Goal: Task Accomplishment & Management: Use online tool/utility

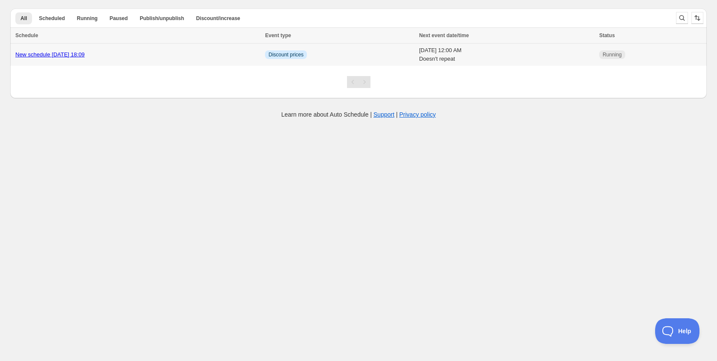
click at [195, 51] on div "New schedule [DATE] 18:09" at bounding box center [137, 54] width 244 height 9
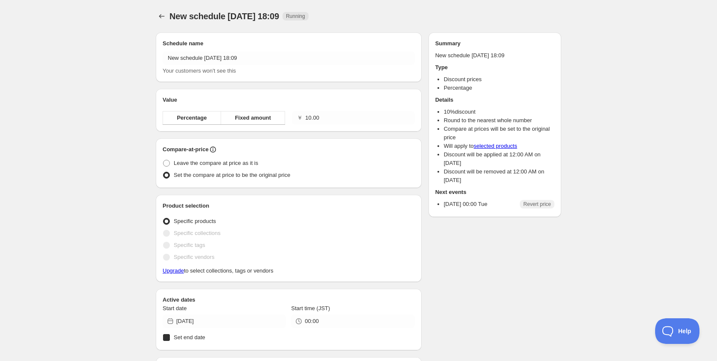
radio input "true"
checkbox input "true"
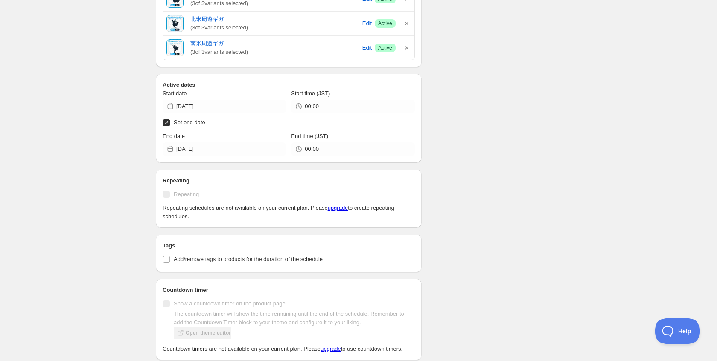
scroll to position [1691, 0]
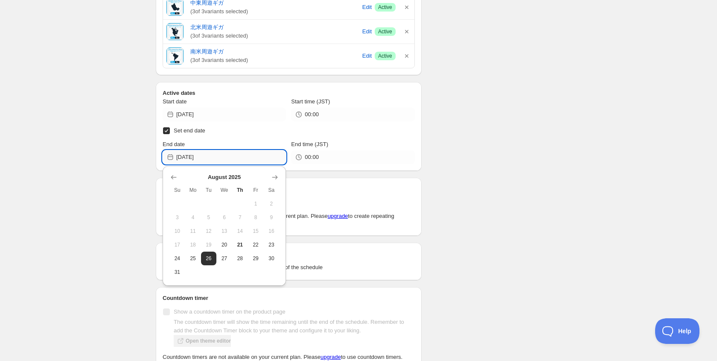
click at [236, 154] on input "[DATE]" at bounding box center [231, 157] width 110 height 14
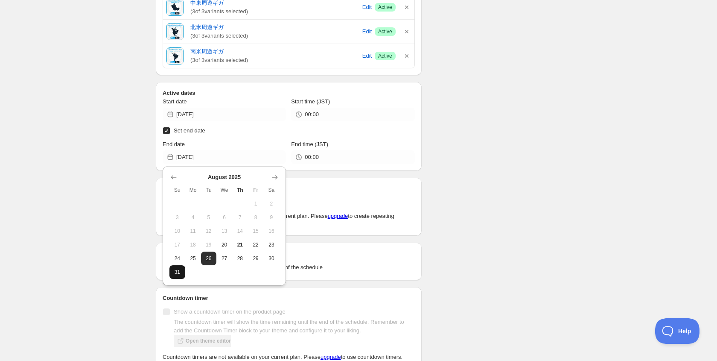
click at [181, 272] on span "31" at bounding box center [177, 271] width 9 height 7
type input "[DATE]"
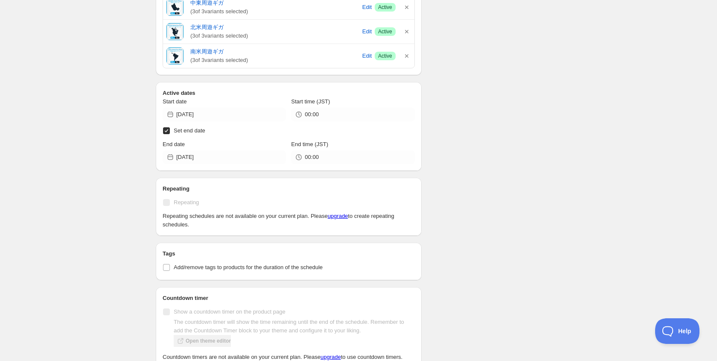
scroll to position [1757, 0]
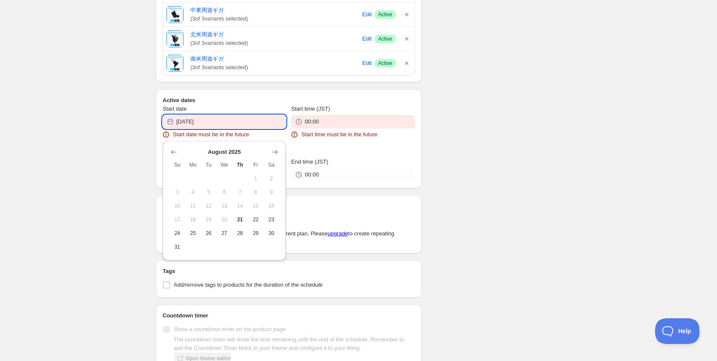
click at [231, 124] on input "[DATE]" at bounding box center [231, 122] width 110 height 14
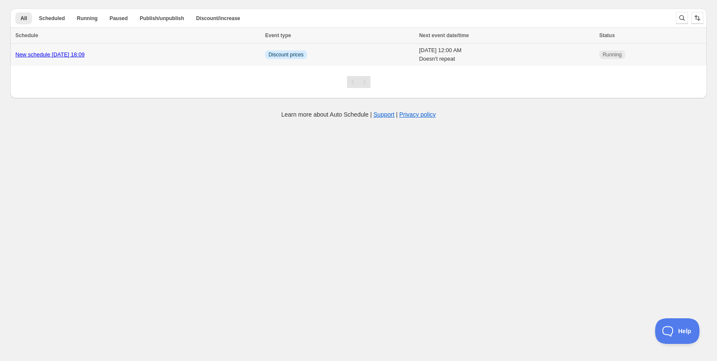
click at [191, 57] on div "New schedule [DATE] 18:09" at bounding box center [137, 54] width 244 height 9
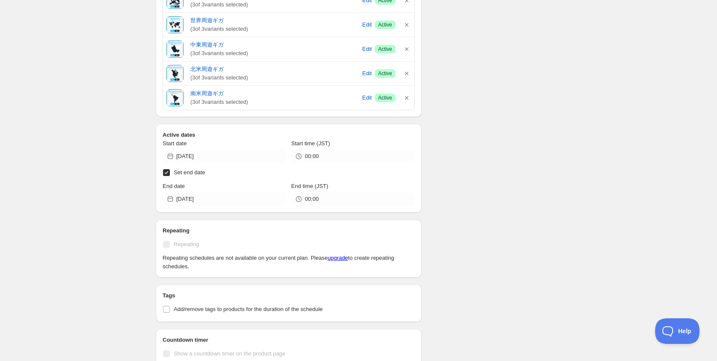
scroll to position [1648, 0]
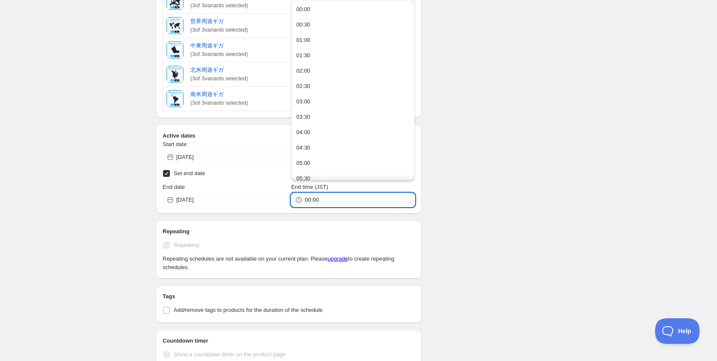
click at [323, 197] on input "00:00" at bounding box center [360, 200] width 110 height 14
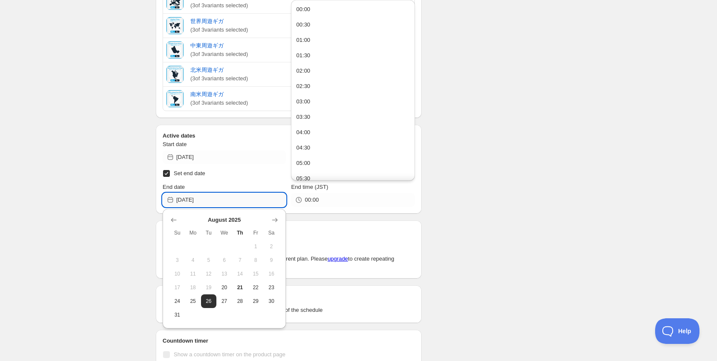
click at [259, 201] on input "[DATE]" at bounding box center [231, 200] width 110 height 14
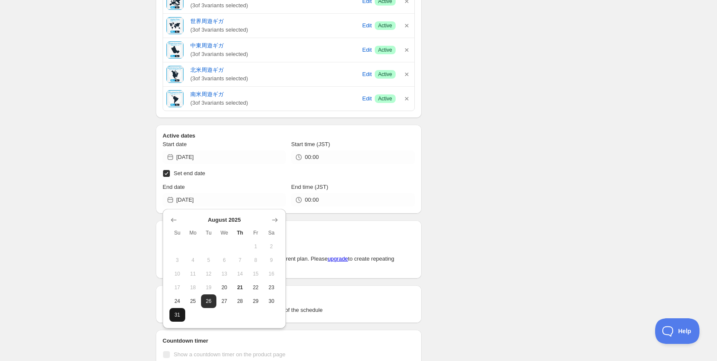
click at [179, 311] on span "31" at bounding box center [177, 314] width 9 height 7
type input "[DATE]"
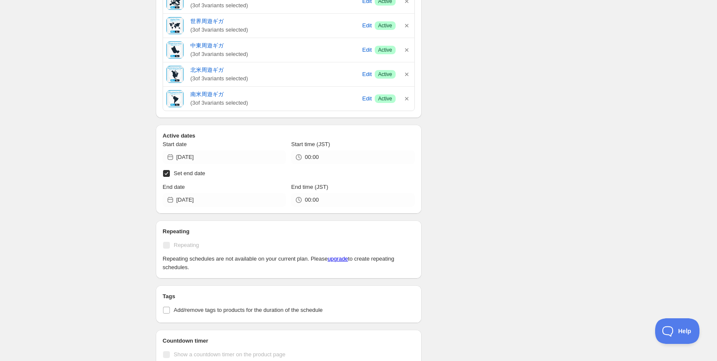
scroll to position [1714, 0]
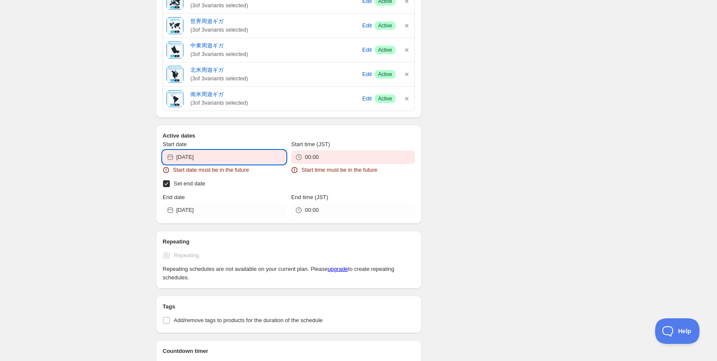
click at [224, 157] on input "[DATE]" at bounding box center [231, 157] width 110 height 14
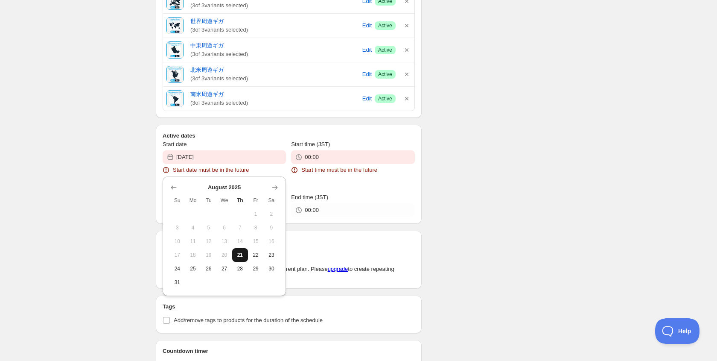
click at [239, 253] on span "21" at bounding box center [240, 254] width 9 height 7
type input "[DATE]"
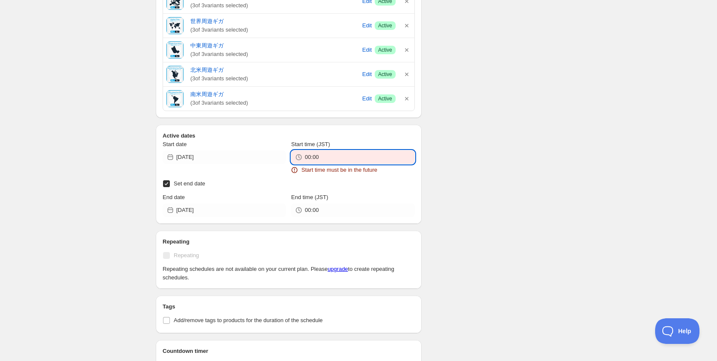
click at [327, 157] on input "00:00" at bounding box center [360, 157] width 110 height 14
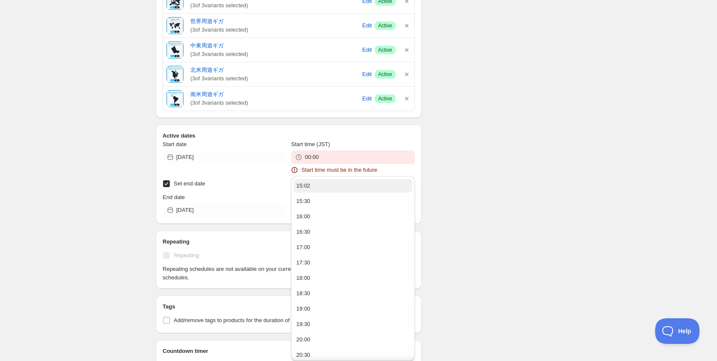
click at [322, 187] on button "15:02" at bounding box center [353, 186] width 118 height 14
type input "15:02"
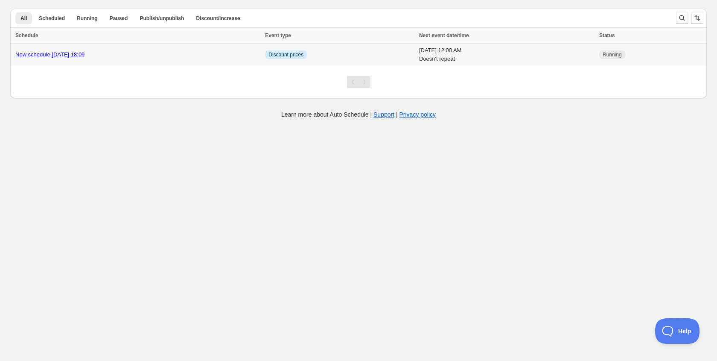
click at [230, 53] on div "New schedule [DATE] 18:09" at bounding box center [137, 54] width 244 height 9
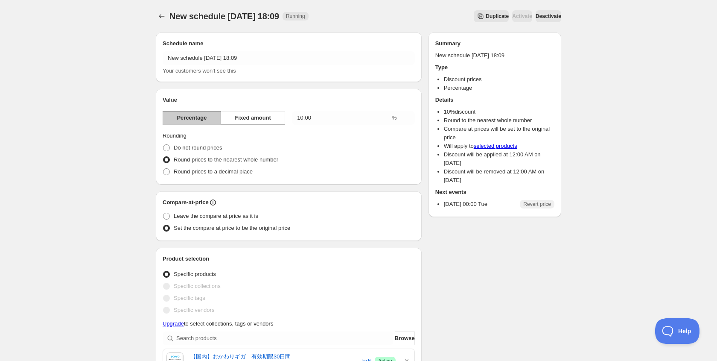
click at [486, 19] on span "Duplicate" at bounding box center [497, 16] width 23 height 7
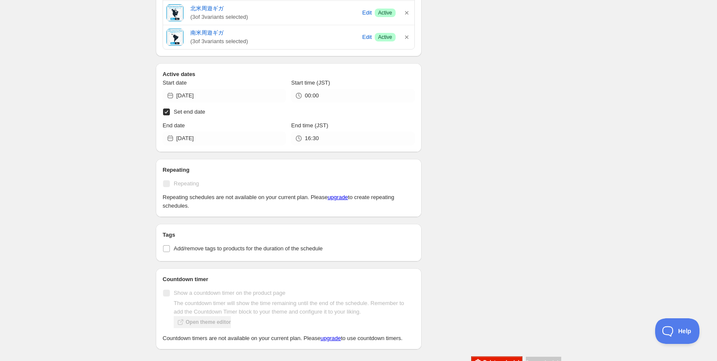
scroll to position [1705, 0]
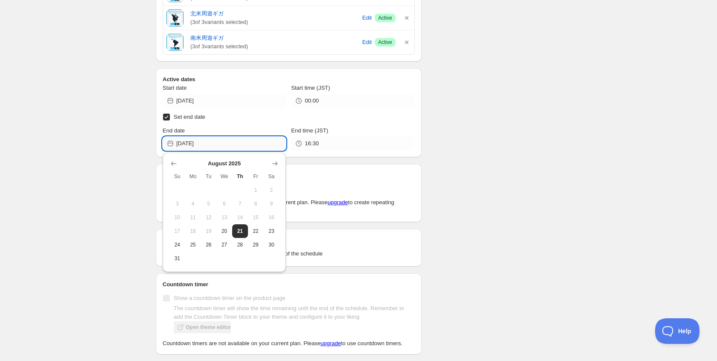
click at [205, 140] on input "[DATE]" at bounding box center [231, 144] width 110 height 14
click at [177, 255] on span "31" at bounding box center [177, 258] width 9 height 7
type input "[DATE]"
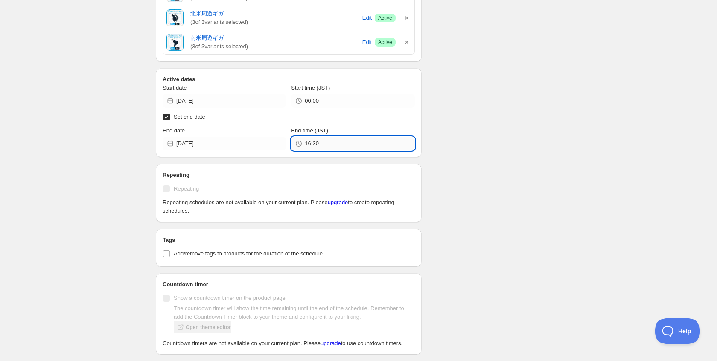
click at [327, 140] on input "16:30" at bounding box center [360, 144] width 110 height 14
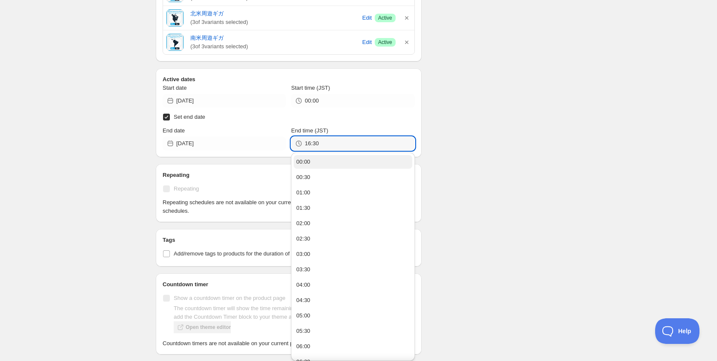
click at [314, 159] on button "00:00" at bounding box center [353, 162] width 118 height 14
type input "00:00"
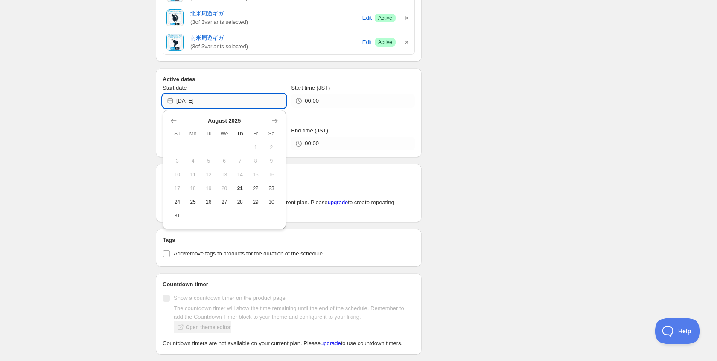
click at [232, 98] on input "[DATE]" at bounding box center [231, 101] width 110 height 14
click at [212, 203] on span "26" at bounding box center [208, 201] width 9 height 7
type input "[DATE]"
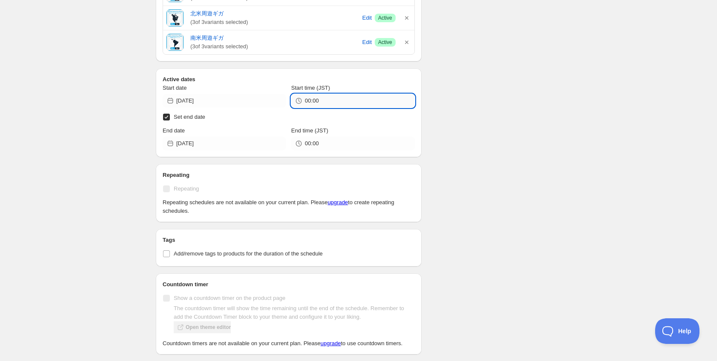
click at [329, 103] on input "00:00" at bounding box center [360, 101] width 110 height 14
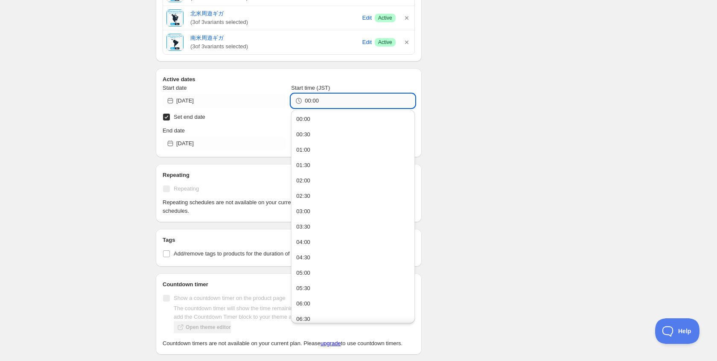
click at [328, 104] on input "00:00" at bounding box center [360, 101] width 110 height 14
click at [357, 99] on input "00:01" at bounding box center [360, 101] width 110 height 14
type input "00:02"
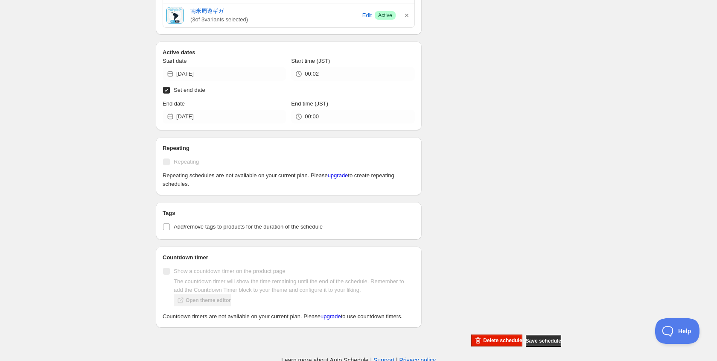
scroll to position [1730, 0]
